Goal: Task Accomplishment & Management: Complete application form

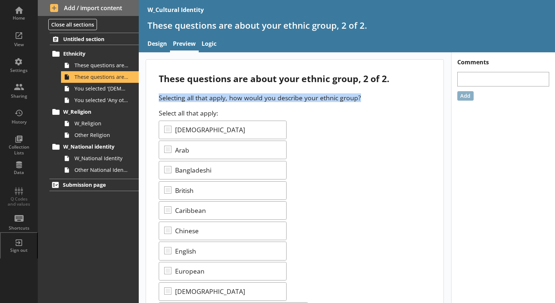
drag, startPoint x: 362, startPoint y: 99, endPoint x: 150, endPoint y: 93, distance: 212.3
copy p "Selecting all that apply, how would you describe your ethnic group?"
click at [370, 96] on p "Selecting all that apply, how would you describe your ethnic group?" at bounding box center [295, 97] width 272 height 9
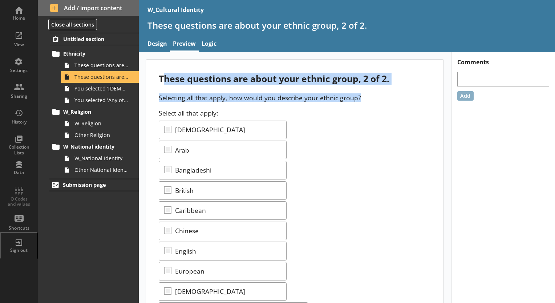
drag, startPoint x: 368, startPoint y: 99, endPoint x: 163, endPoint y: 82, distance: 205.3
click at [163, 82] on div "These questions are about your ethnic group, 2 of 2." at bounding box center [295, 79] width 272 height 12
click at [110, 71] on link "These questions are about your ethnic group, 1 of 2." at bounding box center [100, 66] width 78 height 12
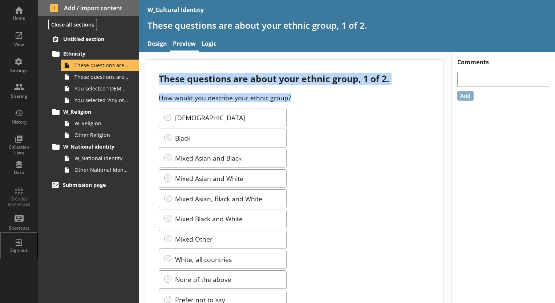
drag, startPoint x: 296, startPoint y: 98, endPoint x: 140, endPoint y: 78, distance: 157.3
click at [140, 78] on main "These questions are about your ethnic group, 1 of 2. How would you describe you…" at bounding box center [295, 193] width 313 height 269
copy div "These questions are about your ethnic group, 1 of 2. How would you describe you…"
click at [113, 79] on span "These questions are about your ethnic group, 2 of 2." at bounding box center [102, 76] width 55 height 7
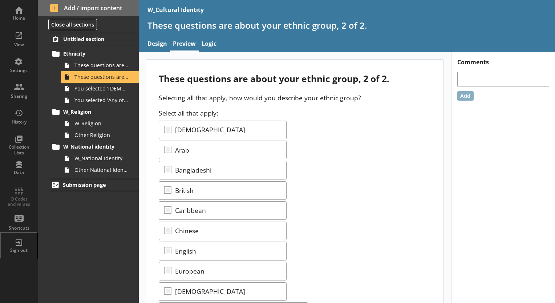
drag, startPoint x: 366, startPoint y: 101, endPoint x: 362, endPoint y: 100, distance: 4.6
click at [362, 99] on p "Selecting all that apply, how would you describe your ethnic group?" at bounding box center [295, 97] width 272 height 9
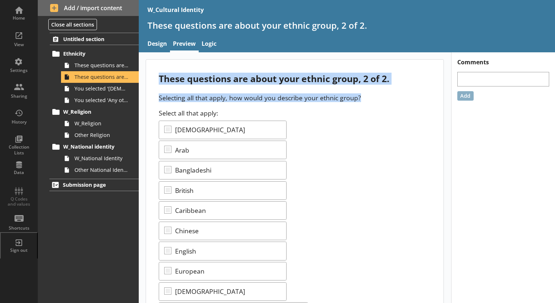
drag, startPoint x: 158, startPoint y: 77, endPoint x: 360, endPoint y: 98, distance: 202.4
copy div "These questions are about your ethnic group, 2 of 2. Selecting all that apply, …"
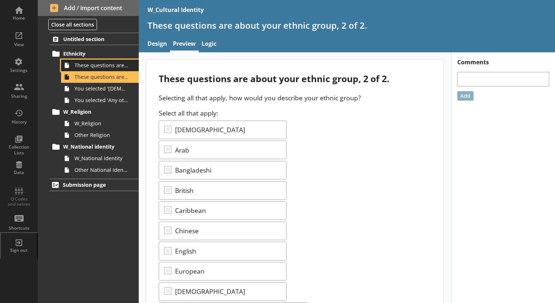
click at [102, 62] on span "These questions are about your ethnic group, 1 of 2." at bounding box center [102, 65] width 55 height 7
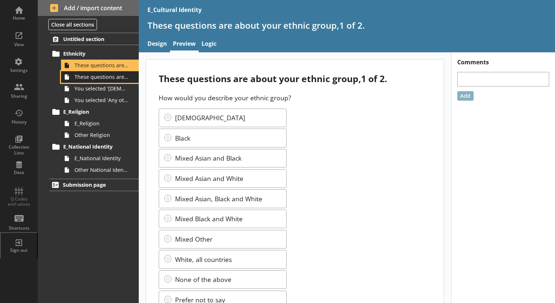
click at [117, 75] on span "These questions are about your ethnic group, 2 of 2." at bounding box center [102, 76] width 55 height 7
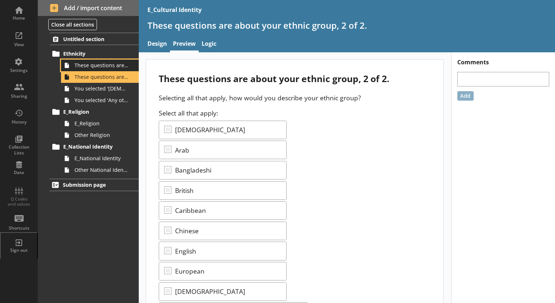
click at [117, 68] on span "These questions are about your ethnic group,1 of 2." at bounding box center [102, 65] width 55 height 7
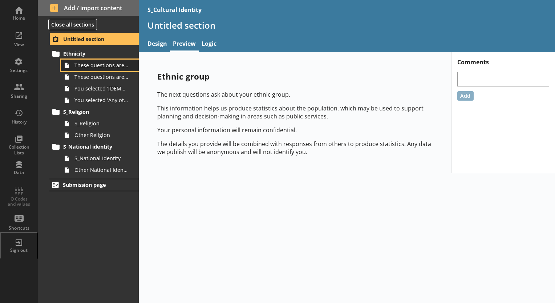
click at [113, 68] on link "These questions are about your ethnic group, 1 of 2." at bounding box center [100, 66] width 78 height 12
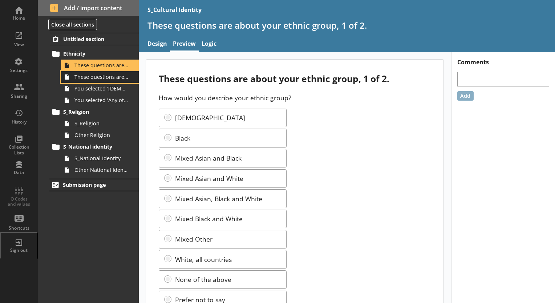
click at [113, 75] on span "These questions are about your ethnic group, 2 of 2." at bounding box center [102, 76] width 55 height 7
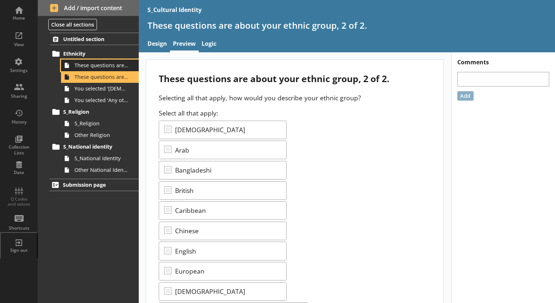
drag, startPoint x: 118, startPoint y: 67, endPoint x: 134, endPoint y: 25, distance: 44.7
click at [118, 66] on span "These questions are about your ethnic group, 1 of 2." at bounding box center [102, 65] width 55 height 7
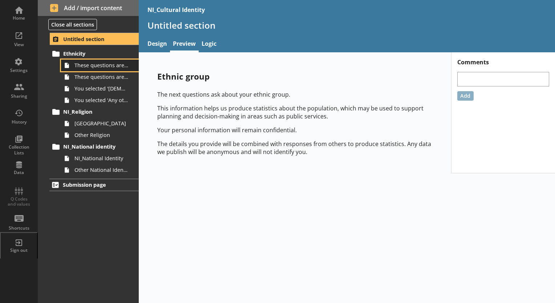
click at [118, 63] on span "These questions are about your ethnic group,1 of 2." at bounding box center [102, 65] width 55 height 7
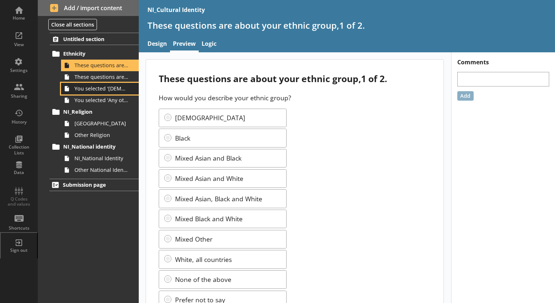
click at [115, 83] on link "You selected '[DEMOGRAPHIC_DATA]'." at bounding box center [100, 89] width 78 height 12
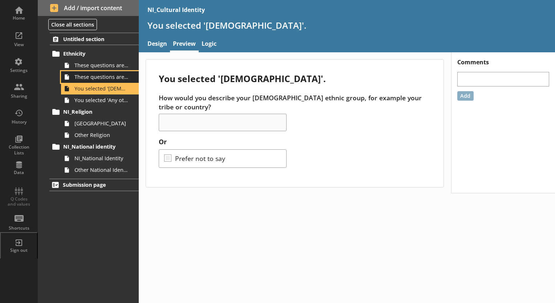
click at [114, 81] on link "These questions are about your ethnic group, 2 of 2." at bounding box center [100, 77] width 78 height 12
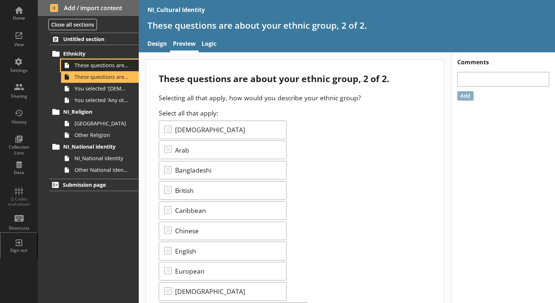
click at [115, 65] on span "These questions are about your ethnic group,1 of 2." at bounding box center [102, 65] width 55 height 7
